Goal: Find specific page/section: Find specific page/section

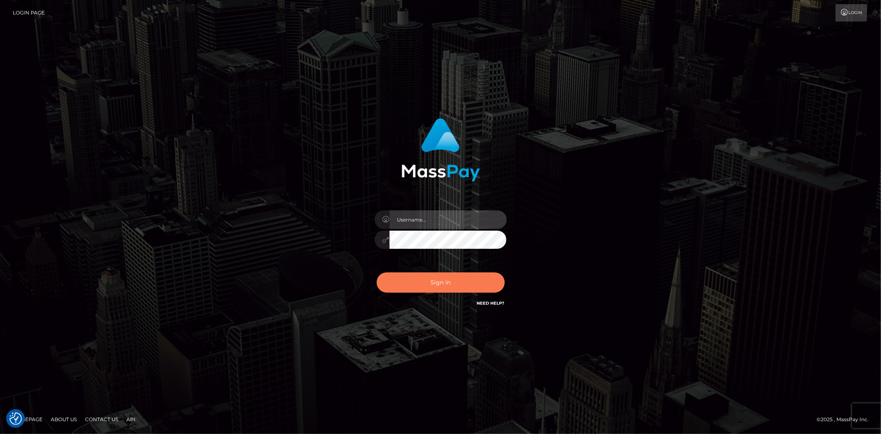
type input "alexstef"
click at [458, 285] on button "Sign in" at bounding box center [441, 282] width 128 height 20
click at [435, 284] on button "Sign in" at bounding box center [441, 282] width 128 height 20
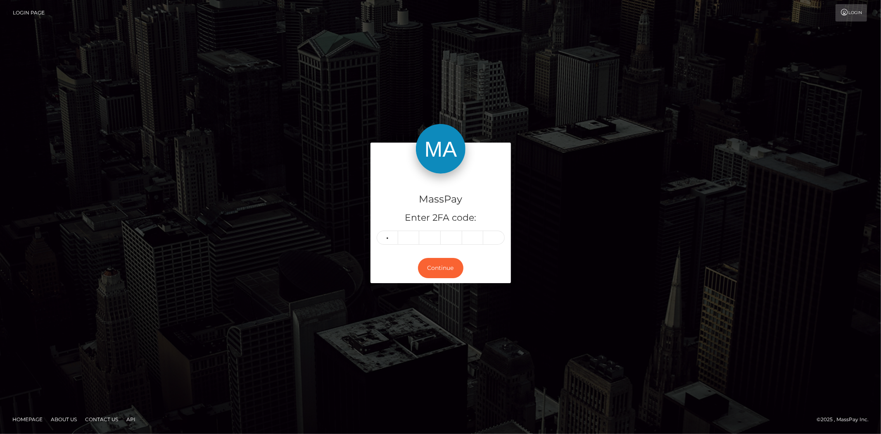
type input "7"
type input "1"
type input "9"
type input "4"
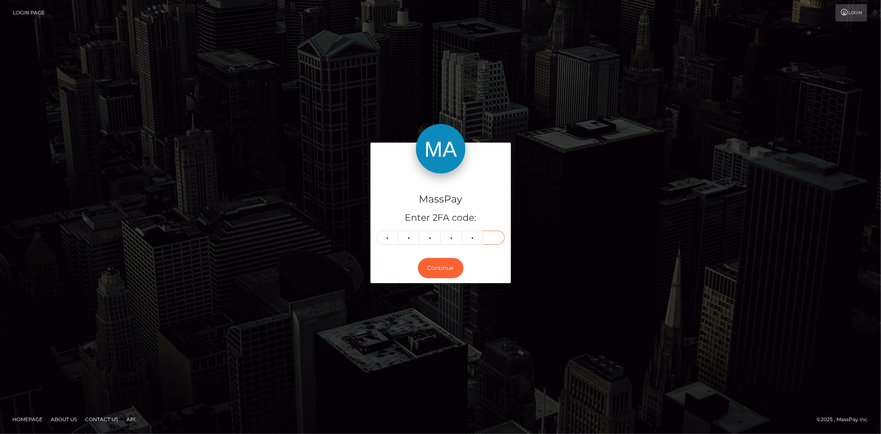
type input "7"
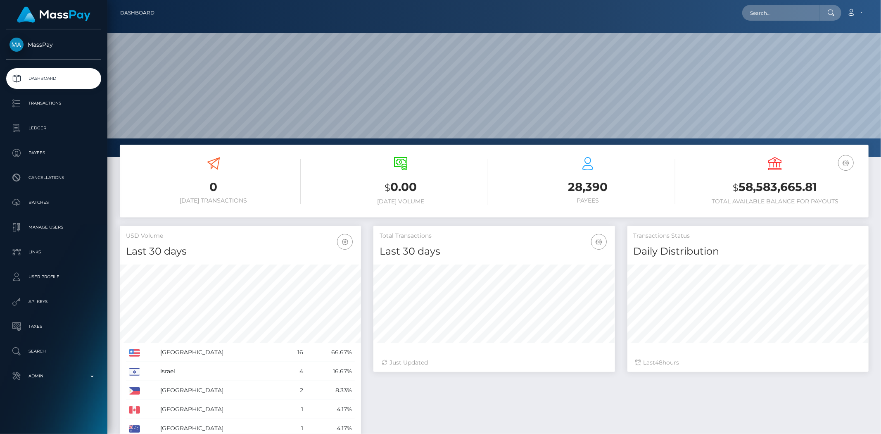
scroll to position [146, 241]
click at [753, 17] on input "text" at bounding box center [781, 13] width 78 height 16
paste input "poact_Bs7pyfTqpkj1"
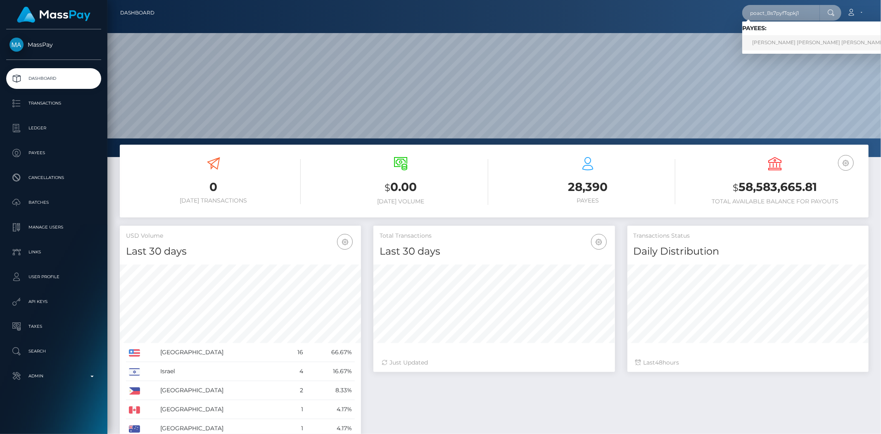
type input "poact_Bs7pyfTqpkj1"
click at [787, 38] on link "JESUS MIGUEL HERNANDEZ HERNANDEZ Hernandez" at bounding box center [818, 42] width 152 height 15
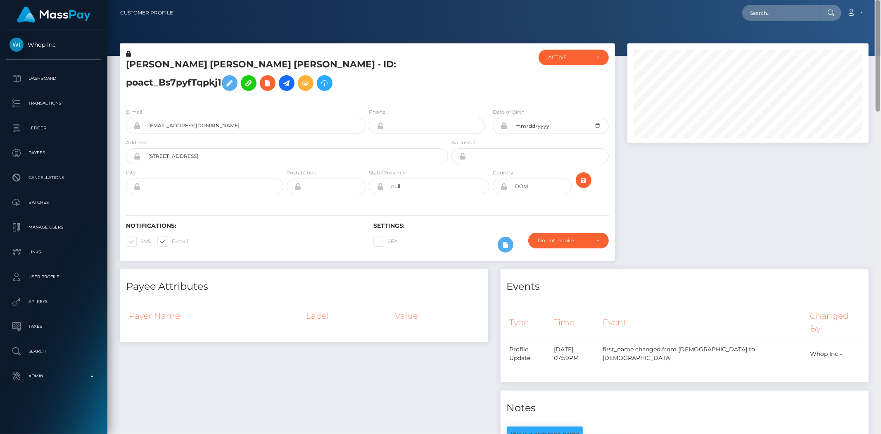
drag, startPoint x: 878, startPoint y: 55, endPoint x: 848, endPoint y: -4, distance: 66.3
click at [848, 0] on html "Whop Inc Dashboard Transactions Ledger Payees Cancellations Links" at bounding box center [440, 217] width 881 height 434
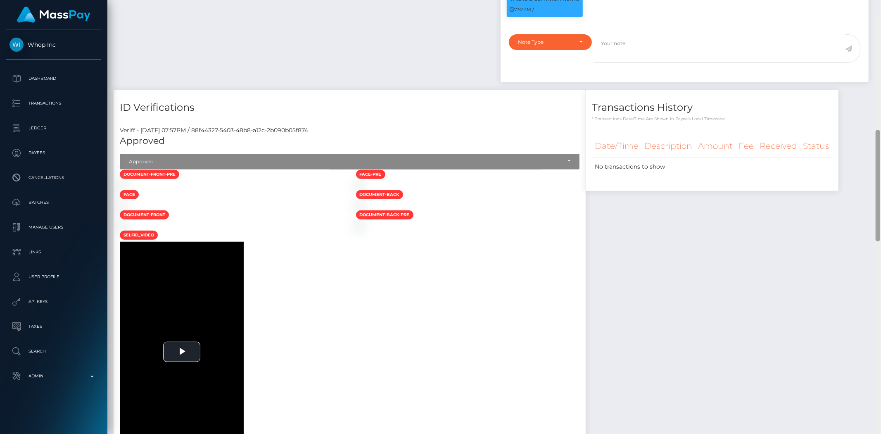
scroll to position [449, 0]
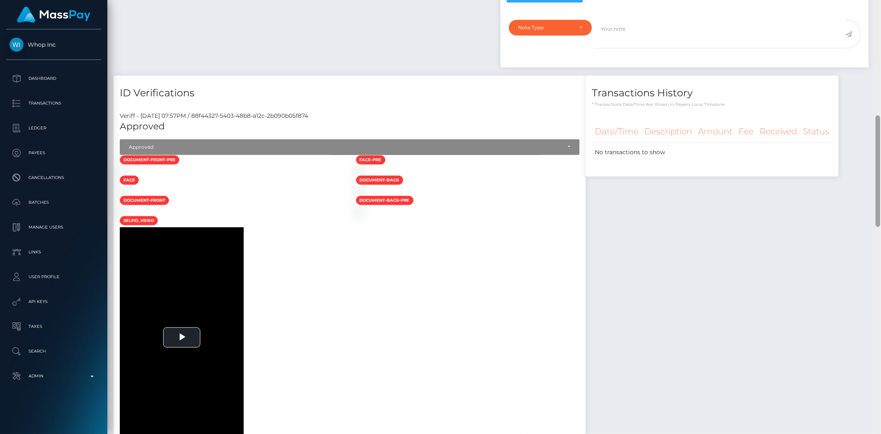
drag, startPoint x: 877, startPoint y: 77, endPoint x: 872, endPoint y: 192, distance: 115.7
click at [872, 192] on div "Customer Profile Loading... Loading..." at bounding box center [493, 217] width 773 height 434
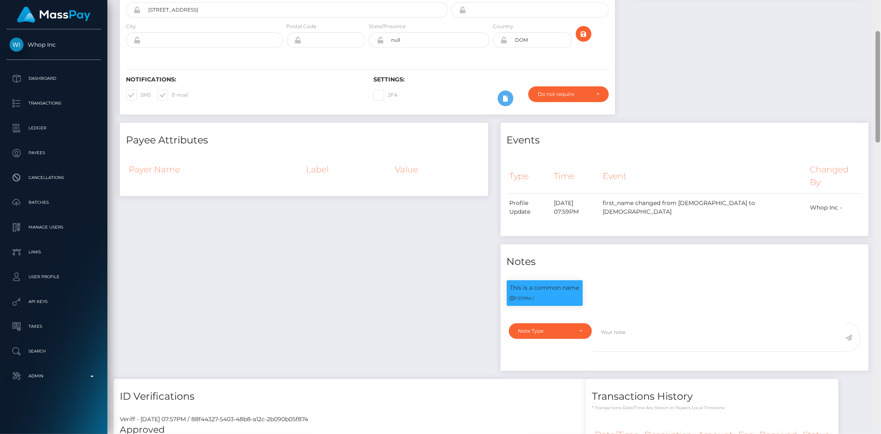
scroll to position [0, 0]
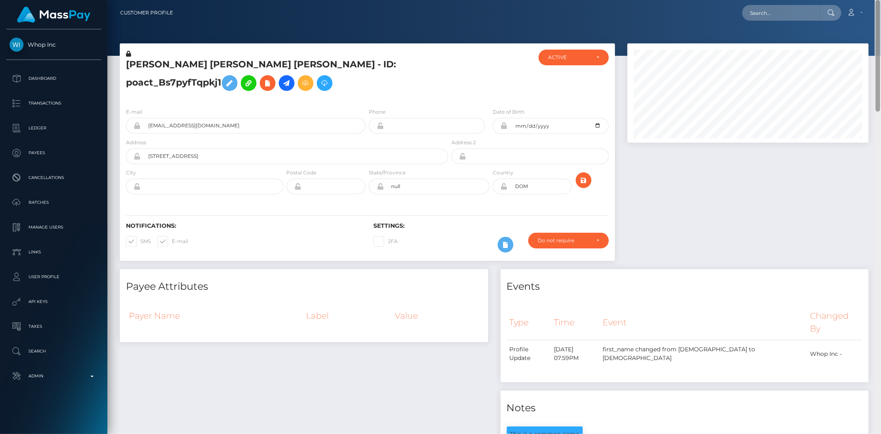
drag, startPoint x: 878, startPoint y: 209, endPoint x: 863, endPoint y: 50, distance: 160.1
click at [880, 52] on div at bounding box center [878, 217] width 6 height 434
